Goal: Information Seeking & Learning: Learn about a topic

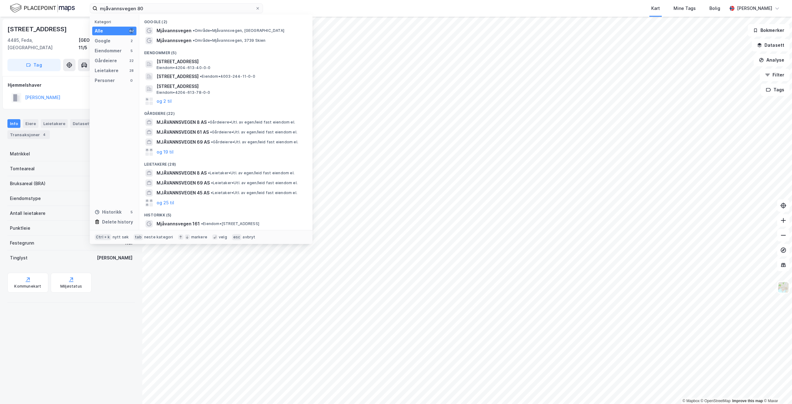
type input "mjåvannsvegen 80"
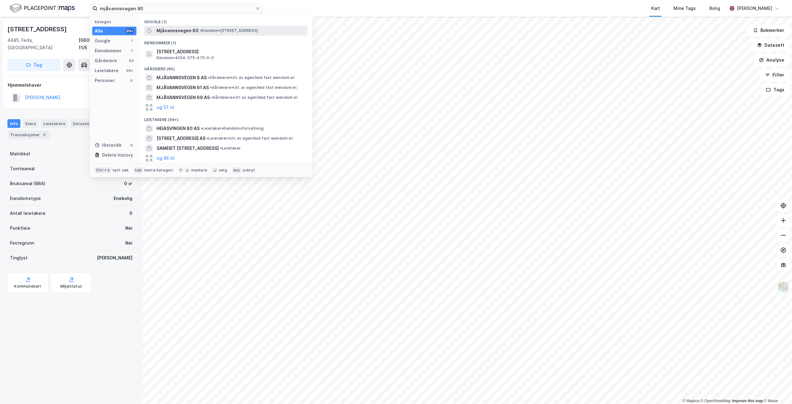
click at [200, 32] on span "•" at bounding box center [201, 30] width 2 height 5
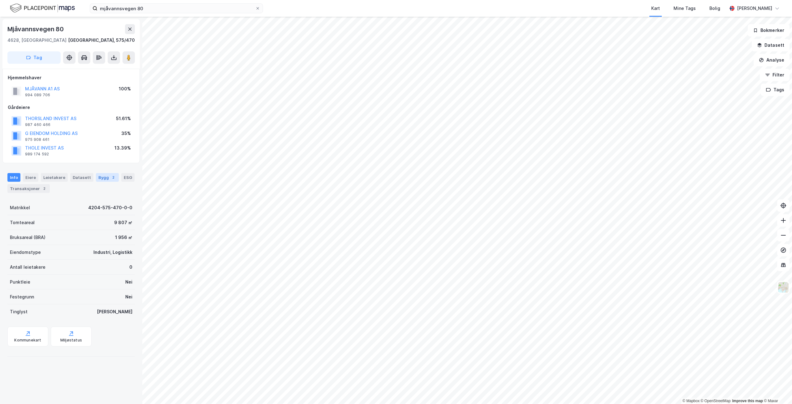
click at [96, 179] on div "Bygg 2" at bounding box center [107, 177] width 23 height 9
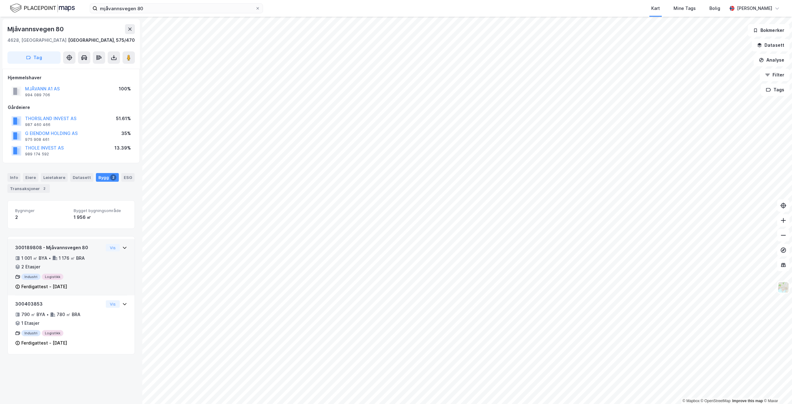
click at [89, 281] on div "300189808 - Mjåvannsvegen 80 1 001 ㎡ BYA • 1 176 ㎡ BRA • 2 Etasjer Industri Log…" at bounding box center [59, 267] width 88 height 46
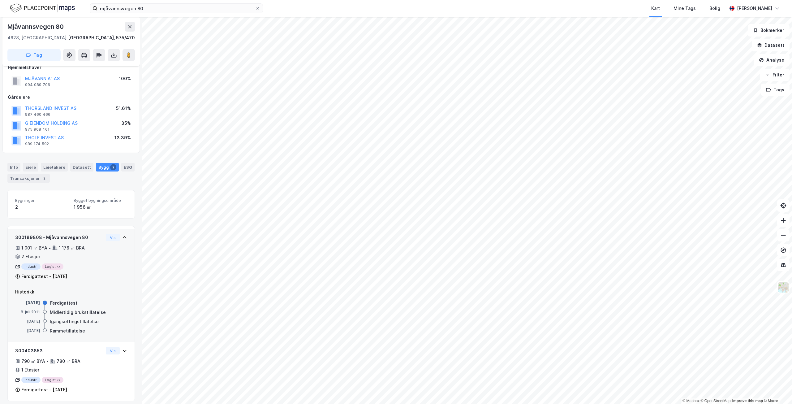
scroll to position [15, 0]
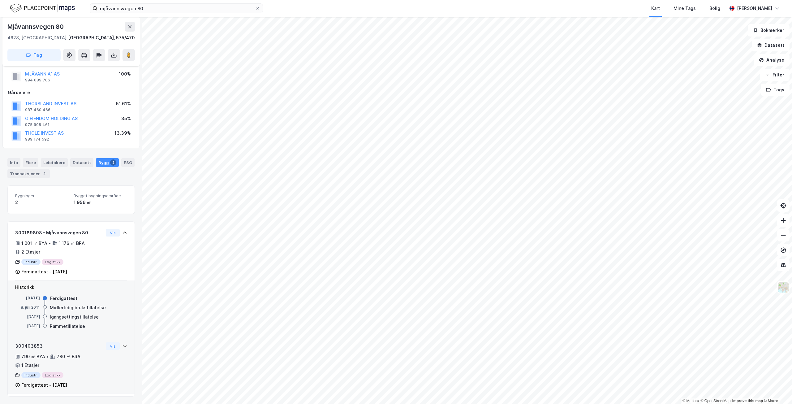
click at [96, 362] on div "790 ㎡ BYA • 780 ㎡ BRA • 1 Etasjer" at bounding box center [59, 361] width 88 height 16
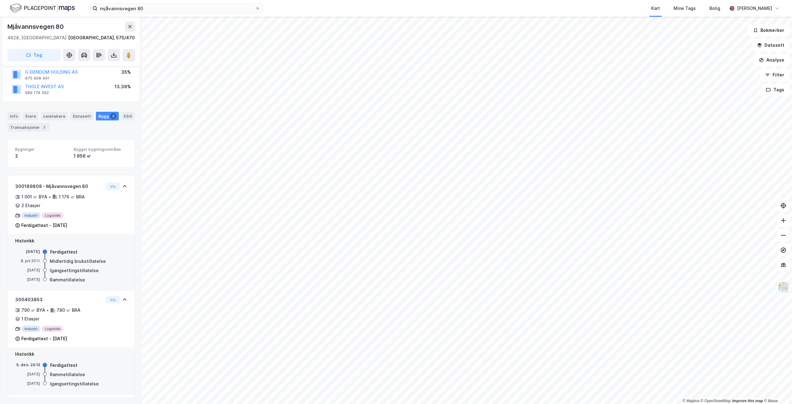
scroll to position [63, 0]
click at [94, 318] on div "790 ㎡ BYA • 780 ㎡ BRA • 1 Etasjer" at bounding box center [59, 313] width 88 height 16
